Goal: Communication & Community: Answer question/provide support

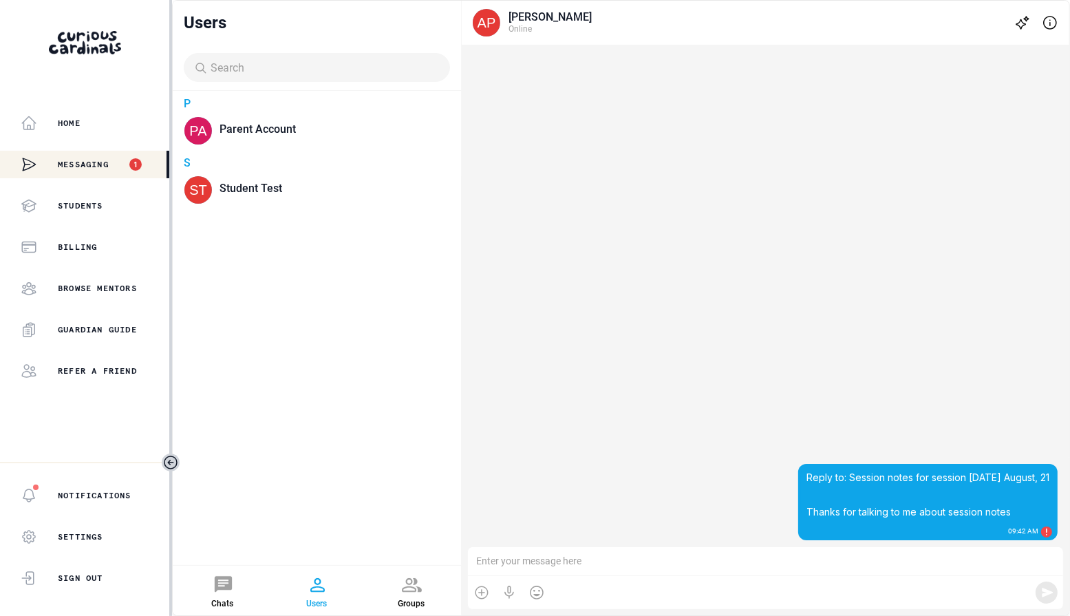
click at [1057, 538] on div "Reply to: Session notes for session [DATE] August, 21 Thanks for talking to me …" at bounding box center [927, 502] width 259 height 76
click at [1048, 533] on div at bounding box center [1046, 532] width 8 height 8
click at [674, 414] on div "Reply to: Session notes for session [DATE] August, 21 Thanks for talking to me …" at bounding box center [765, 296] width 607 height 502
click at [218, 582] on div at bounding box center [223, 585] width 22 height 22
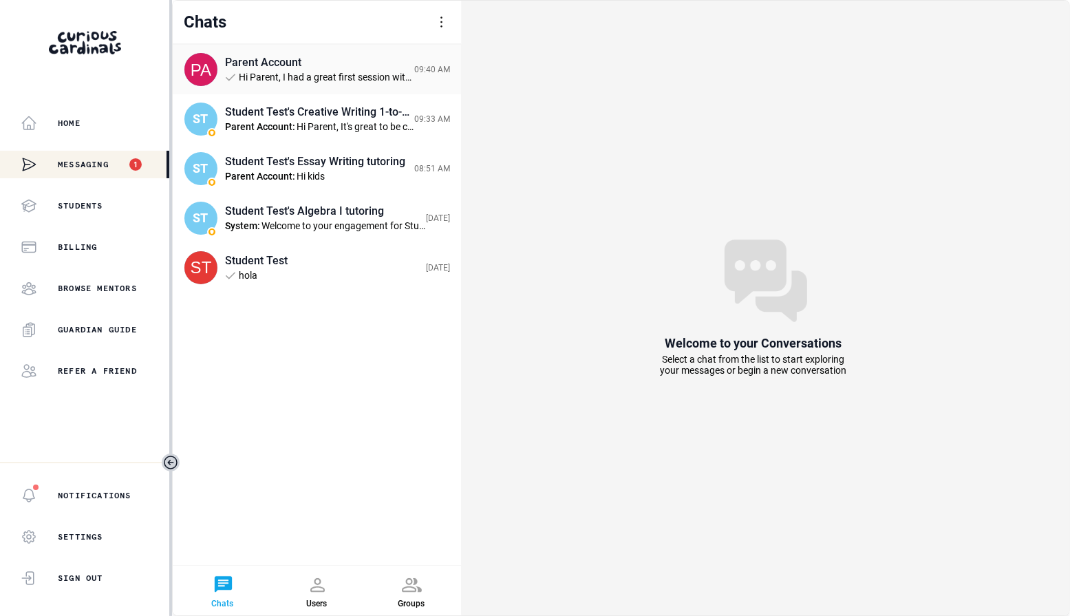
click at [349, 50] on div "Parent Account Hi Parent, I had a great first session with Student! You should …" at bounding box center [317, 70] width 288 height 50
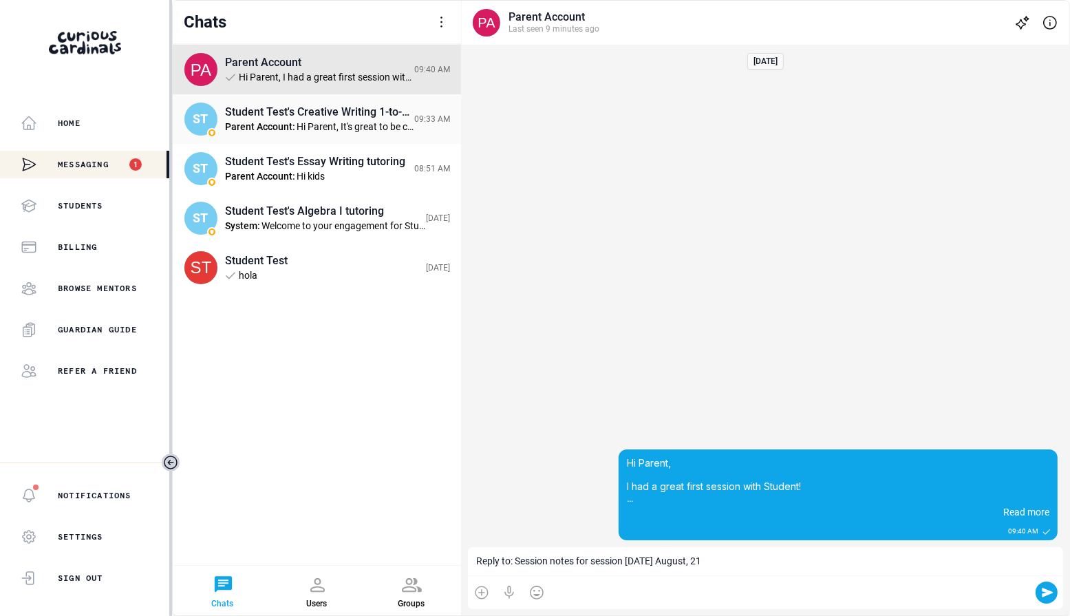
click at [326, 120] on div "Student Test's Creative Writing 1-to-1-course Parent Account : Hi Parent, It's …" at bounding box center [319, 119] width 189 height 28
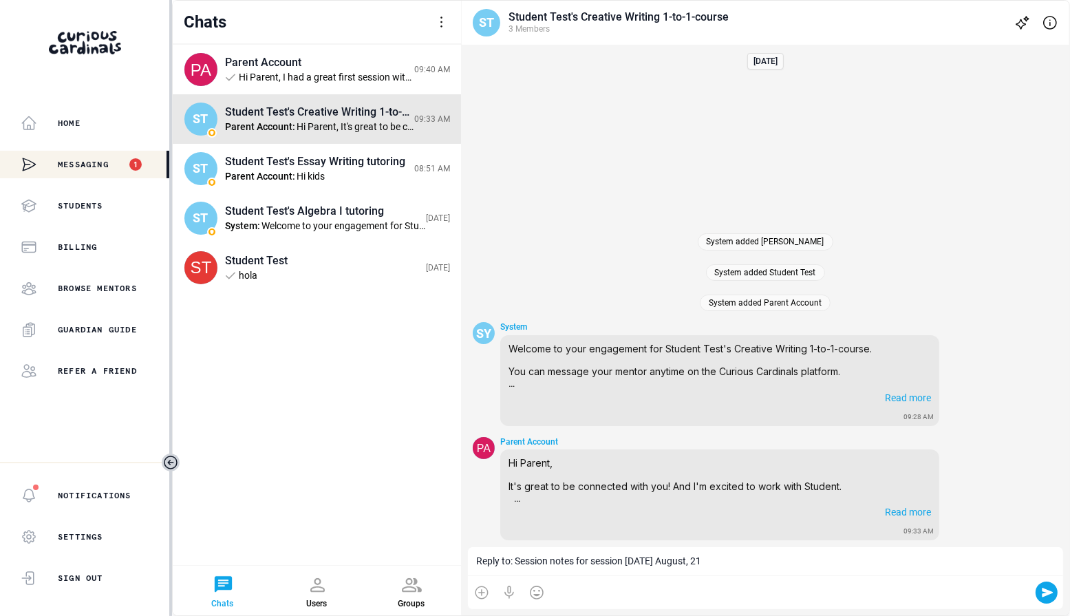
click at [610, 560] on div "Reply to: Session notes for session [DATE] August, 21" at bounding box center [765, 561] width 595 height 29
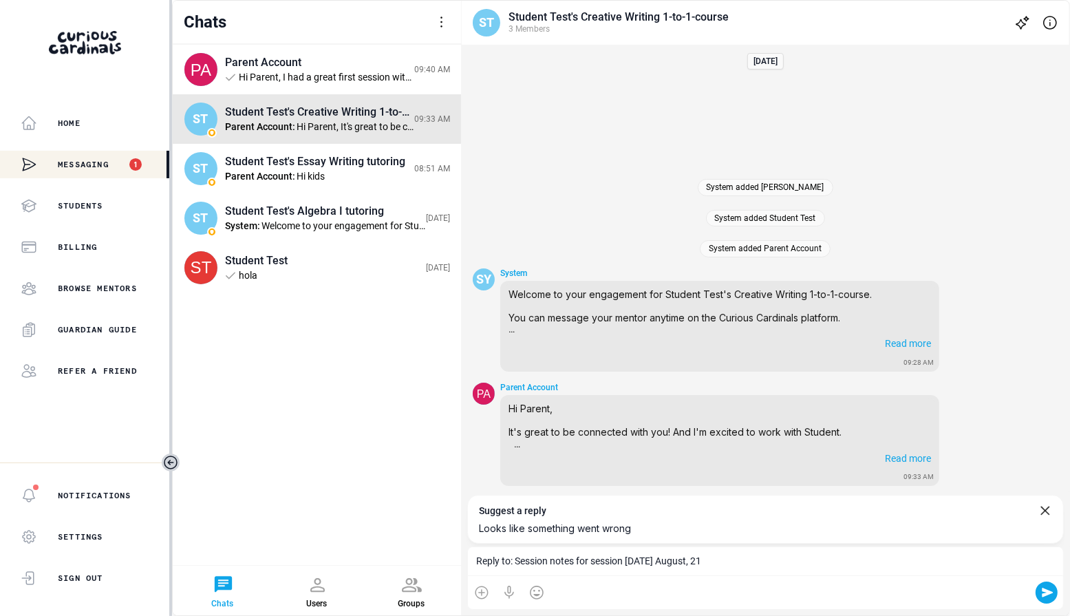
click at [509, 505] on div "Suggest a reply" at bounding box center [512, 511] width 67 height 12
drag, startPoint x: 509, startPoint y: 489, endPoint x: 552, endPoint y: 489, distance: 43.3
click at [546, 505] on div "Suggest a reply" at bounding box center [512, 511] width 67 height 12
copy div "Suggest a reply"
click at [640, 523] on div "Looks like something went wrong" at bounding box center [765, 529] width 573 height 12
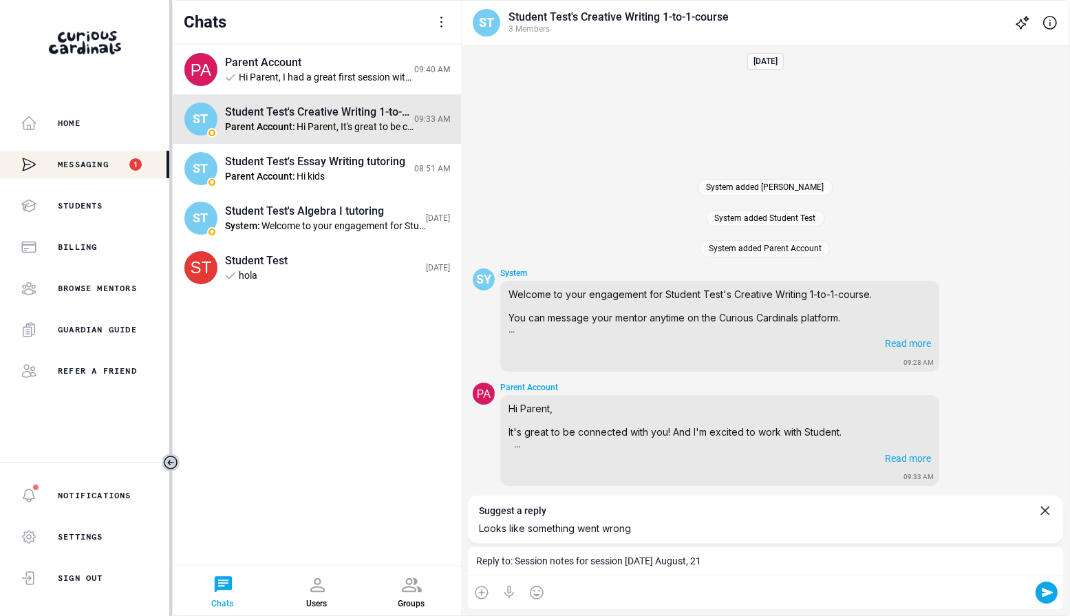
drag, startPoint x: 636, startPoint y: 507, endPoint x: 480, endPoint y: 483, distance: 158.0
click at [480, 495] on div "Suggest a reply Looks like something went wrong" at bounding box center [765, 519] width 596 height 49
